Goal: Obtain resource: Download file/media

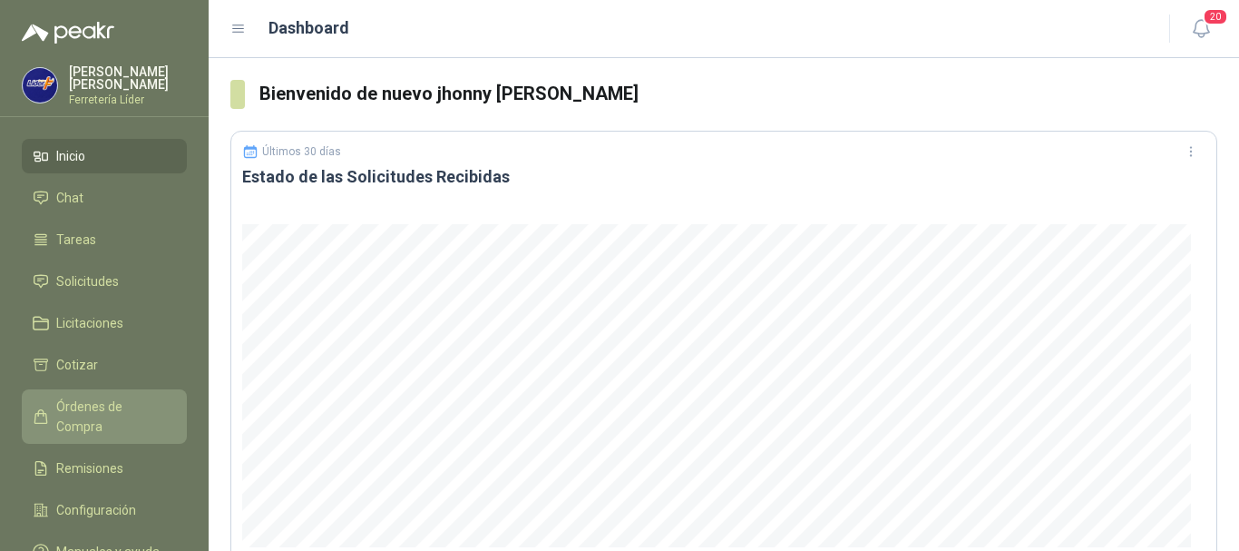
click at [103, 398] on span "Órdenes de Compra" at bounding box center [112, 416] width 113 height 40
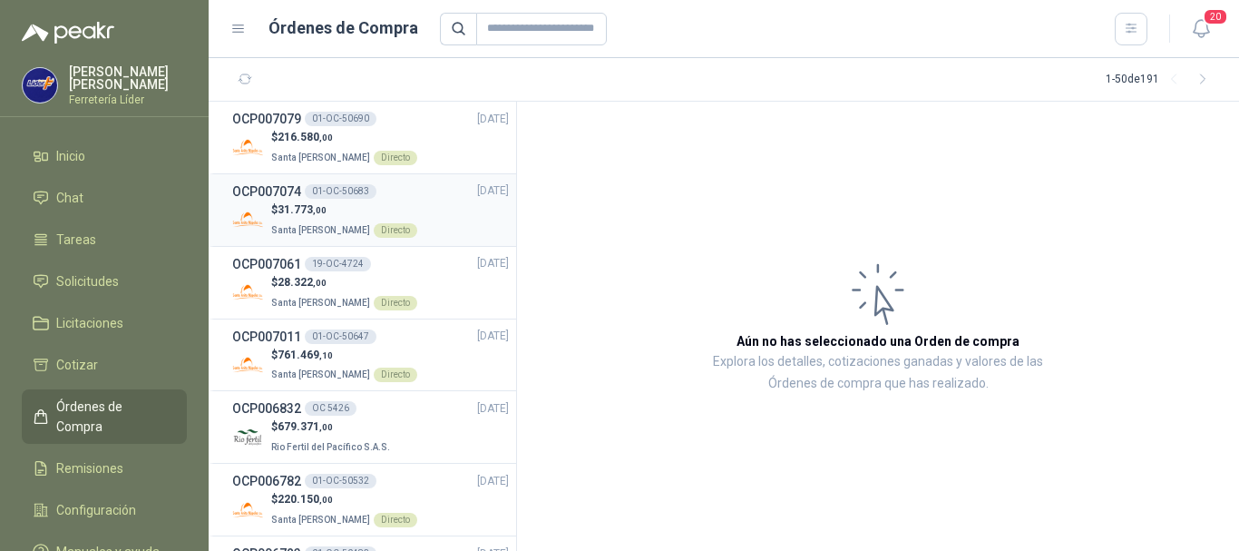
click at [416, 206] on div "$ 31.773 ,00 Santa [PERSON_NAME] Directo" at bounding box center [370, 219] width 277 height 37
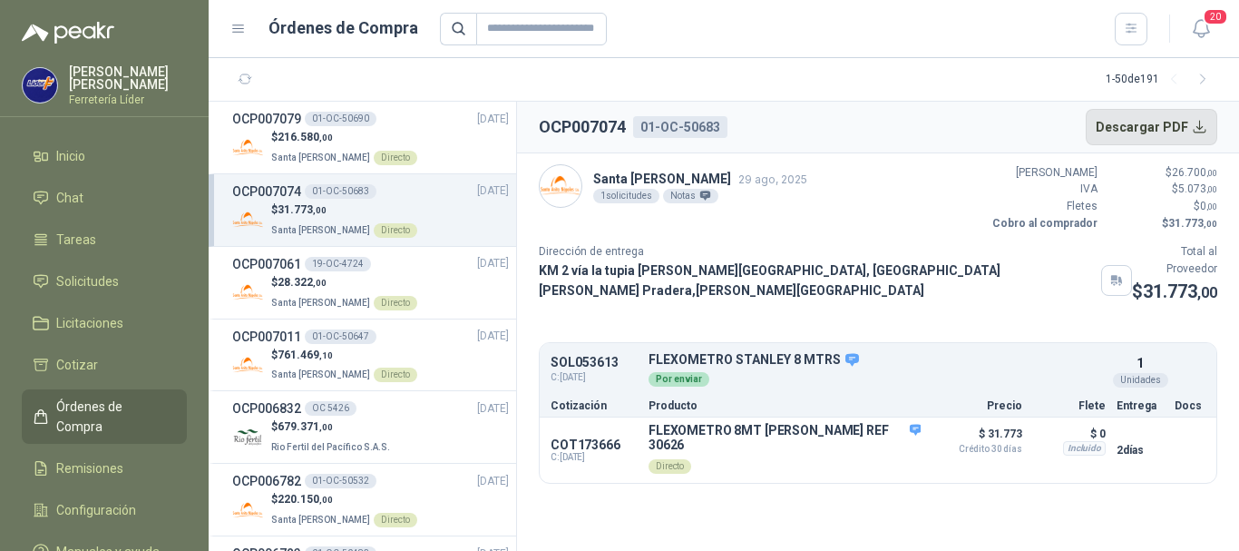
click at [1149, 116] on button "Descargar PDF" at bounding box center [1152, 127] width 132 height 36
click at [437, 142] on div "$ 216.580 ,00 Santa [PERSON_NAME] Directo" at bounding box center [370, 147] width 277 height 37
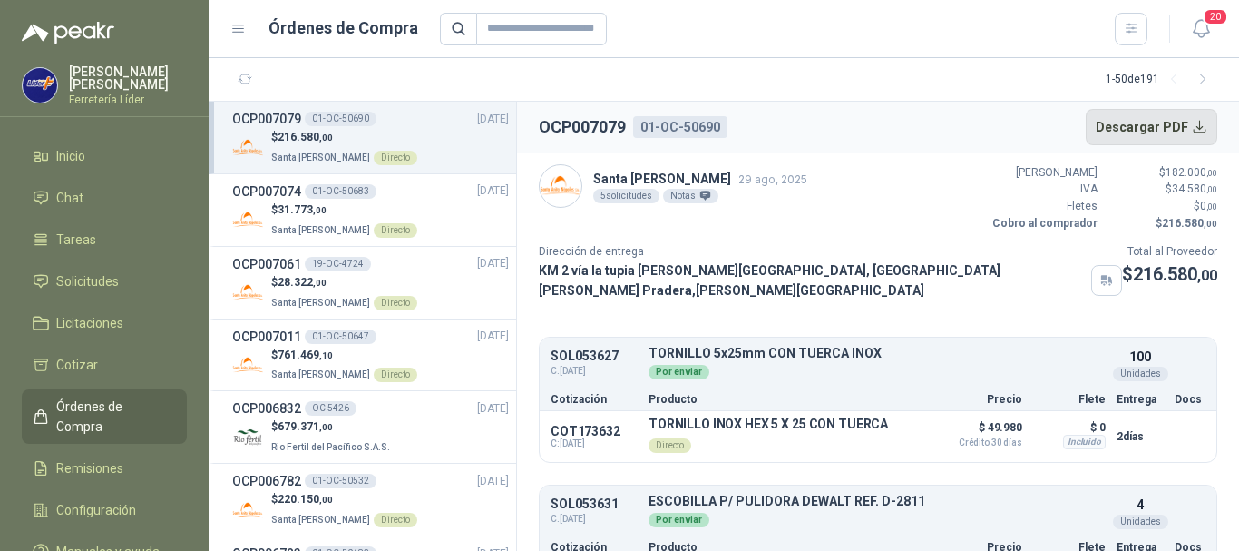
click at [1138, 131] on button "Descargar PDF" at bounding box center [1152, 127] width 132 height 36
